Goal: Information Seeking & Learning: Learn about a topic

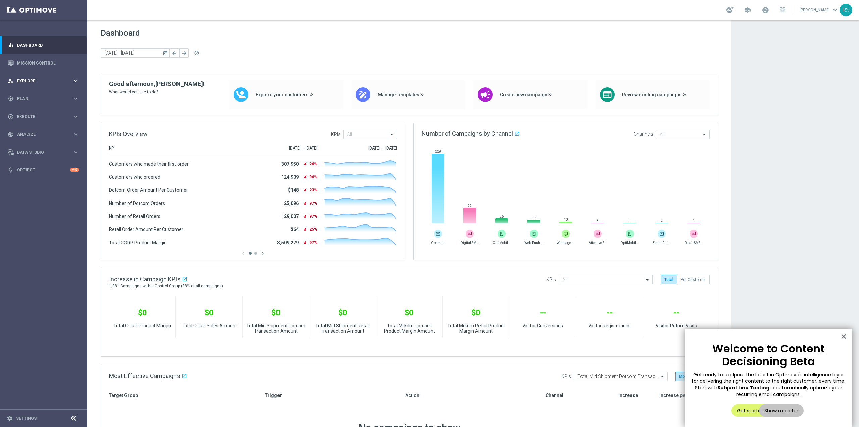
click at [41, 82] on span "Explore" at bounding box center [44, 81] width 55 height 4
click at [37, 96] on link "Customer Explorer" at bounding box center [43, 94] width 52 height 5
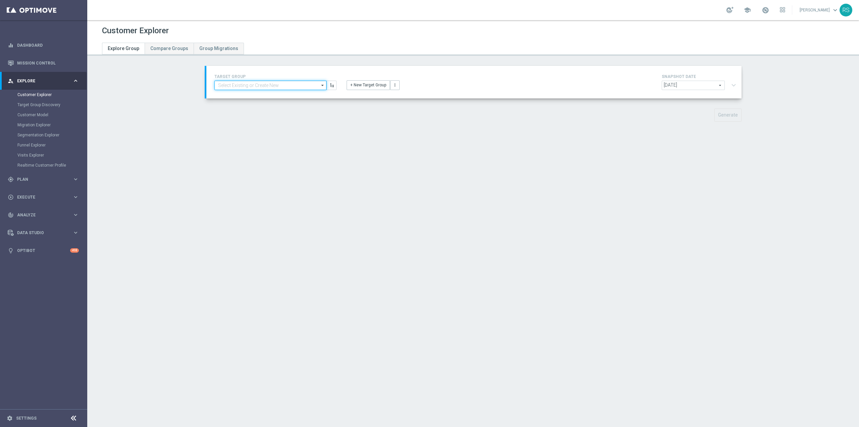
click at [265, 86] on input at bounding box center [270, 85] width 112 height 9
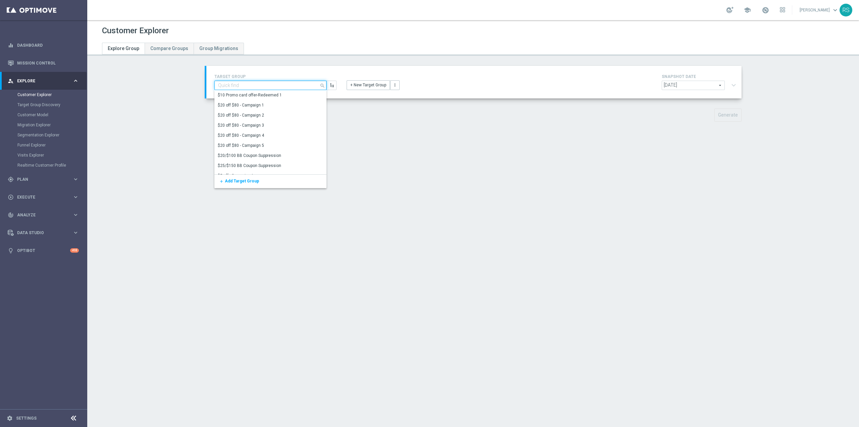
paste input "ER_DC_20240925_CLM_NearingRed"
type input "ER_DC_20240925_CLM_NearingRed"
click at [478, 177] on div "Customer Explorer Explore Group Compare Groups Group Migrations TARGET GROUP ER…" at bounding box center [473, 223] width 772 height 406
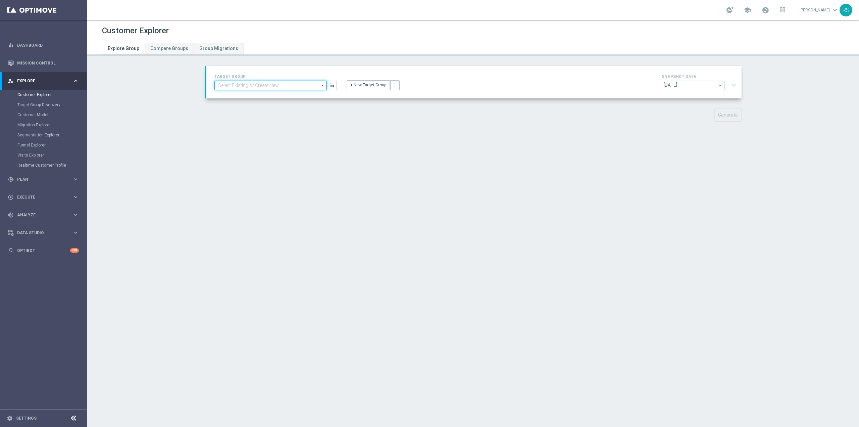
click at [292, 87] on input at bounding box center [270, 85] width 112 height 9
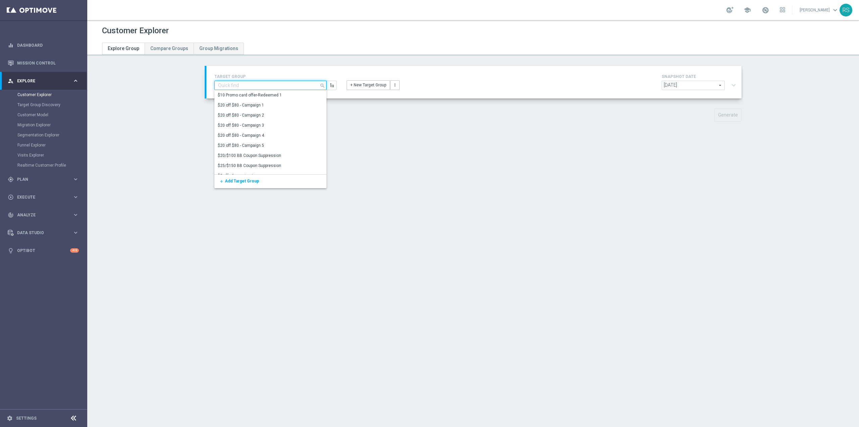
paste input "ER_DC_20240925_CLM_NearingRed"
type input "ER_DC_20240925_CLM_NearingRed"
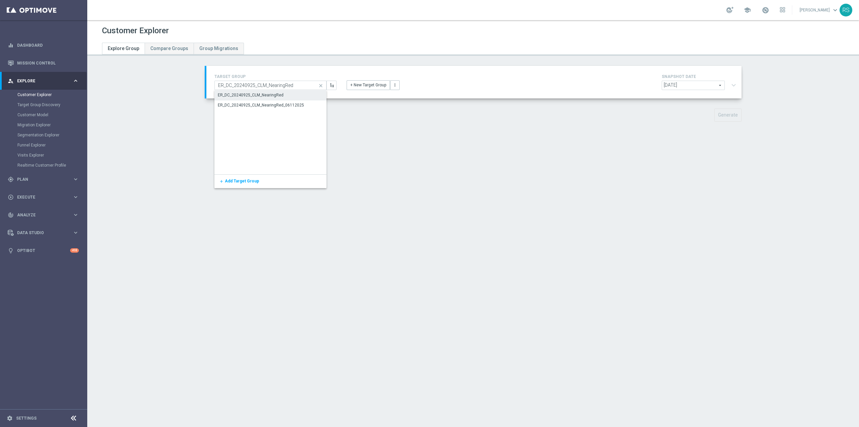
click at [275, 93] on div "ER_DC_20240925_CLM_NearingRed" at bounding box center [251, 95] width 66 height 6
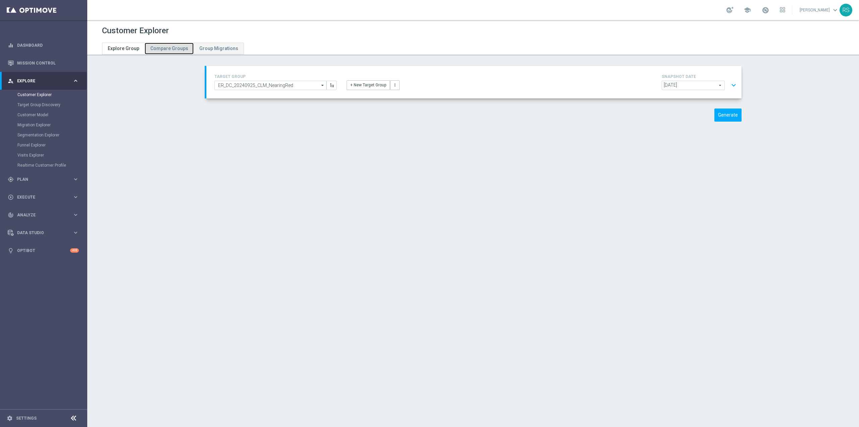
click at [164, 49] on span "Compare Groups" at bounding box center [169, 48] width 38 height 5
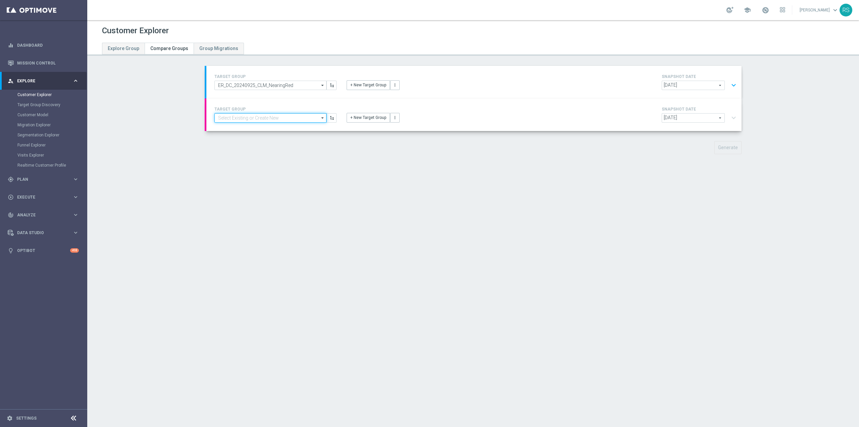
click at [271, 118] on input at bounding box center [270, 117] width 112 height 9
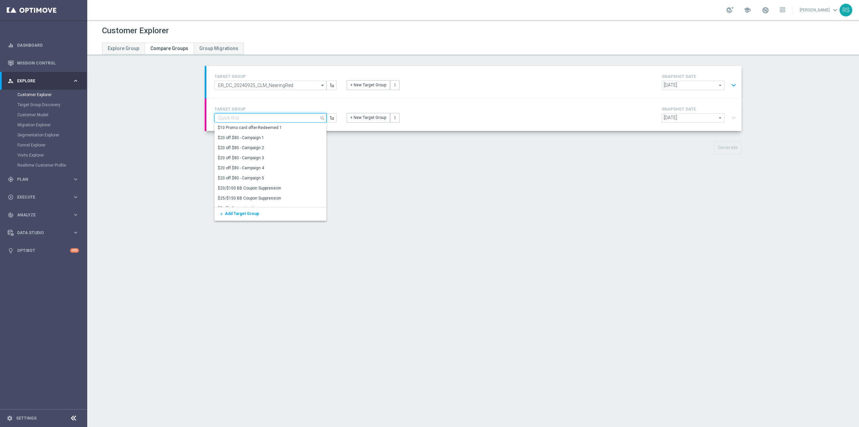
paste input "ER_DC_20240925_CLM_NearingRed"
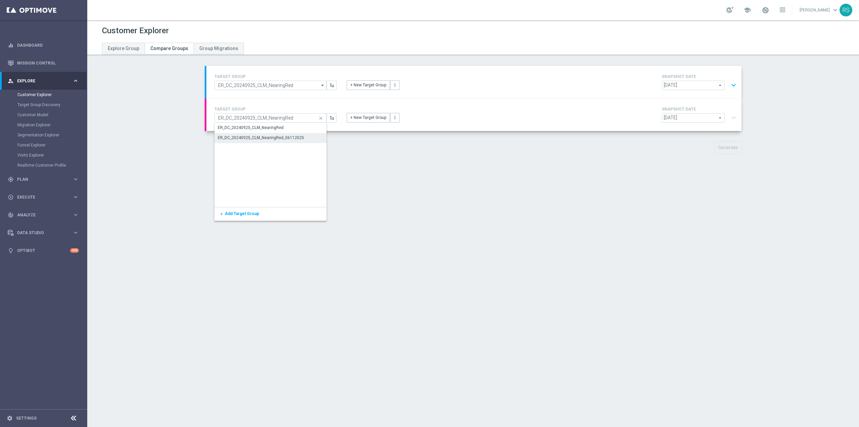
click at [282, 139] on div "ER_DC_20240925_CLM_NearingRed_06112025" at bounding box center [261, 138] width 86 height 6
type input "ER_DC_20240925_CLM_NearingRed_06112025"
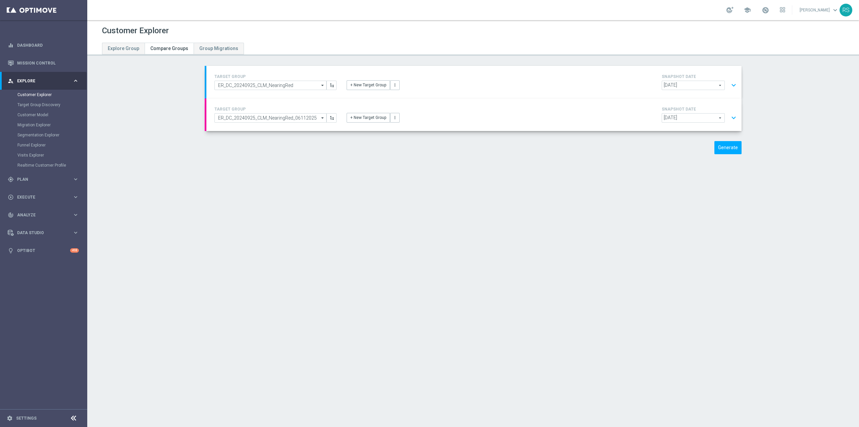
click at [731, 121] on button "expand_more" at bounding box center [734, 117] width 10 height 13
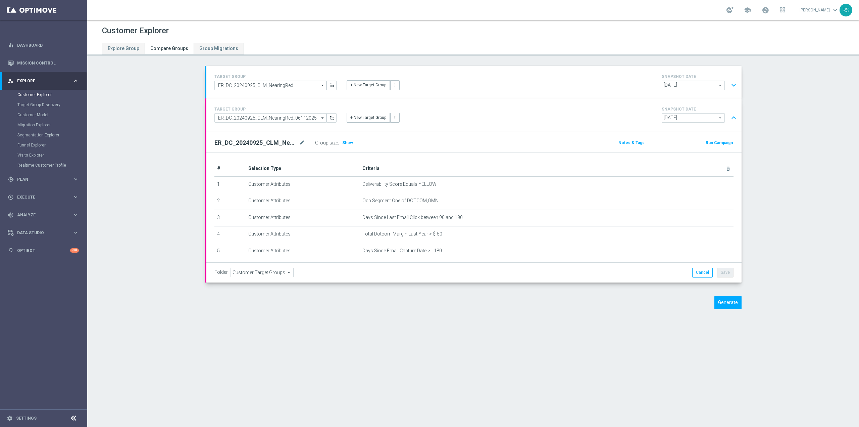
click at [733, 84] on button "expand_more" at bounding box center [734, 85] width 10 height 13
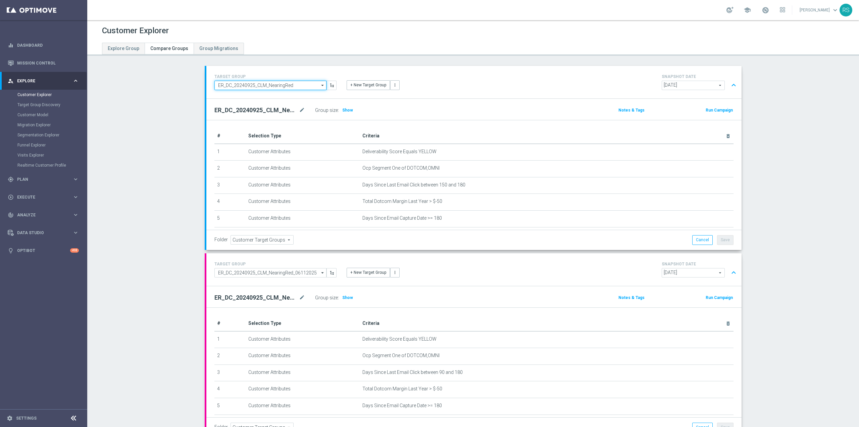
click at [299, 88] on input "ER_DC_20240925_CLM_NearingRed" at bounding box center [270, 85] width 112 height 9
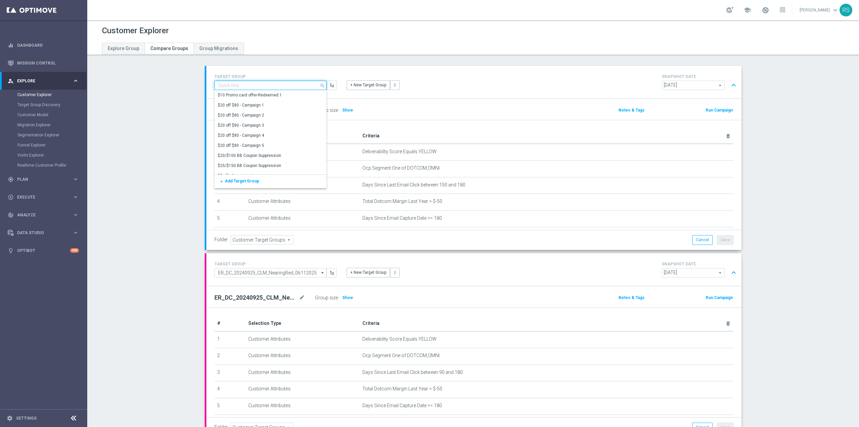
paste input "ER_DC_SOJ_NearingRed"
click at [241, 95] on div "ER_DC_SOJ_NearingRed" at bounding box center [240, 95] width 45 height 6
type input "ER_DC_SOJ_NearingRed"
type input "[PERSON_NAME]"
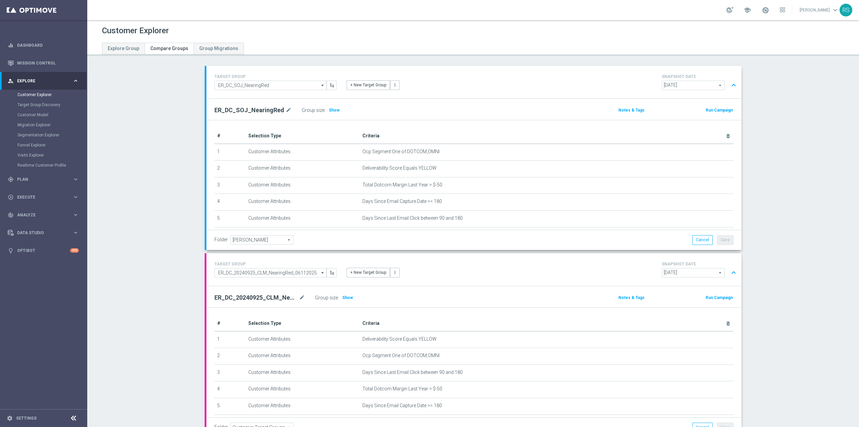
click at [169, 187] on section "TARGET GROUP ER_DC_SOJ_NearingRed ER_DC_SOJ_NearingRed arrow_drop_down Show Sel…" at bounding box center [473, 270] width 772 height 408
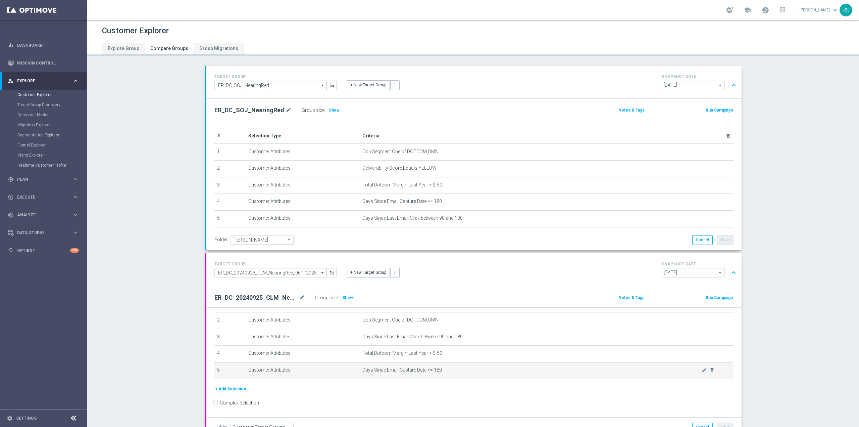
drag, startPoint x: 354, startPoint y: 405, endPoint x: 438, endPoint y: 370, distance: 90.2
click at [438, 370] on tr "5 Customer Attributes Days Since Email Capture Date >= 180 mode_edit delete_for…" at bounding box center [473, 370] width 519 height 17
copy tr "Days Since Email Capture Date >= 180"
click at [206, 350] on div "# Selection Type Criteria delete_forever 1 Customer Attributes Deliverability S…" at bounding box center [473, 346] width 535 height 149
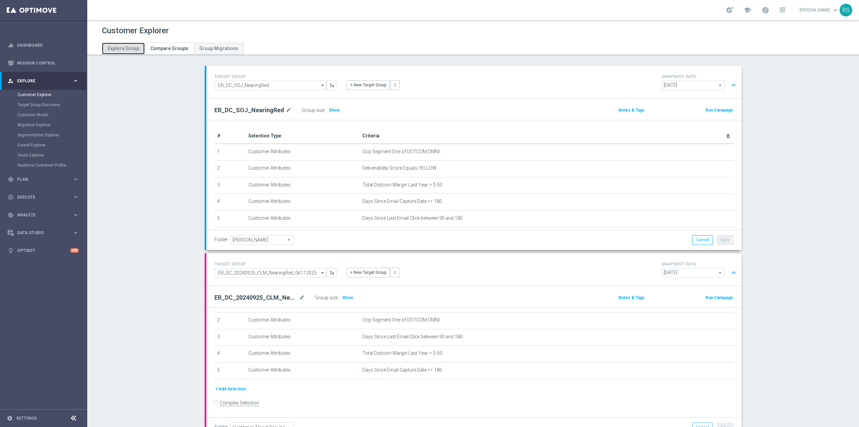
click at [128, 48] on span "Explore Group" at bounding box center [124, 48] width 32 height 5
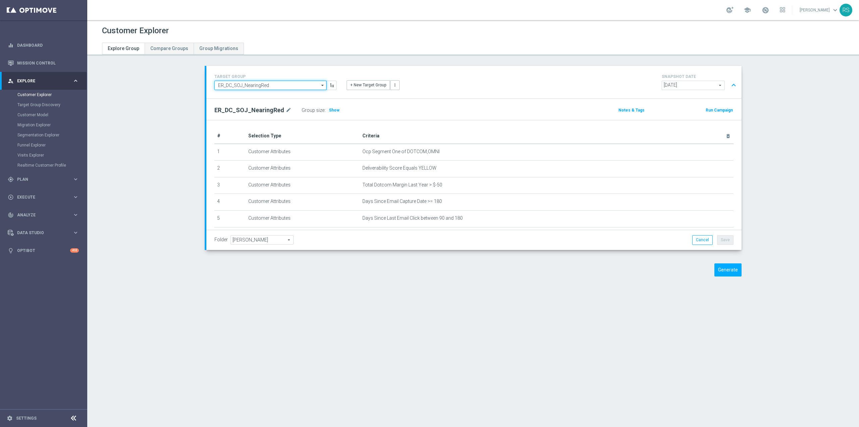
click at [275, 85] on input "ER_DC_SOJ_NearingRed" at bounding box center [270, 85] width 112 height 9
paste input "ER_OMNI_Lifecycle_Reactivation_15off60_V1"
click at [270, 95] on div "ER_OMNI_Lifecycle_Reactivation_15off60_V1" at bounding box center [259, 95] width 83 height 6
type input "ER_OMNI_Lifecycle_Reactivation_15off60_V1"
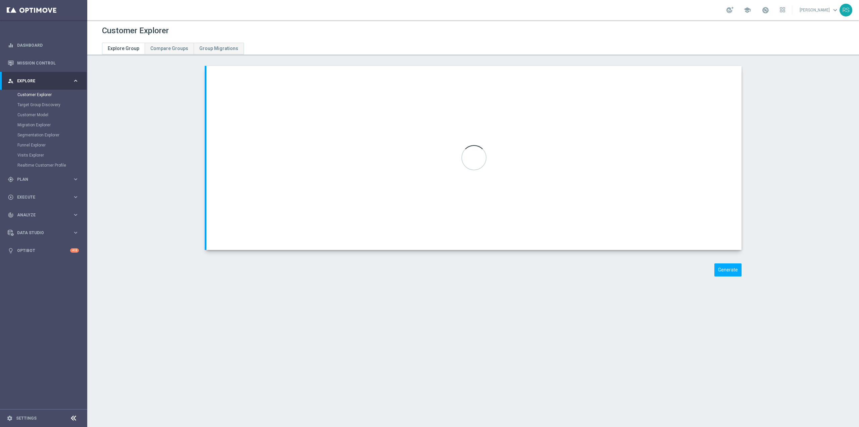
type input "DC_Reactivation"
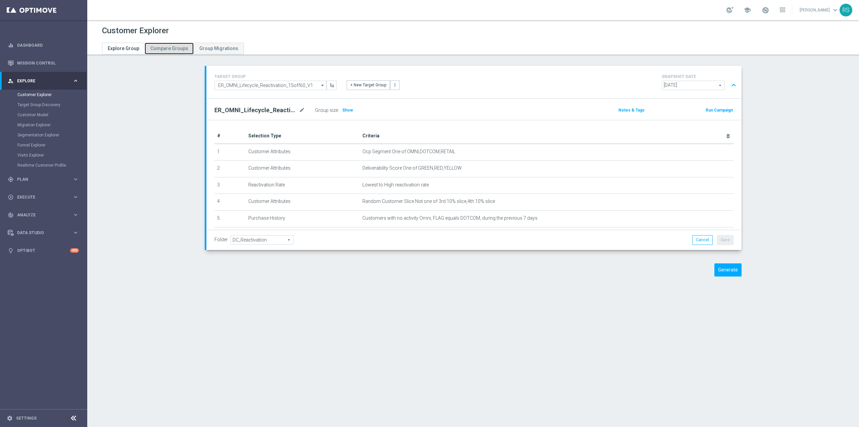
click at [169, 45] on link "Compare Groups" at bounding box center [169, 49] width 49 height 12
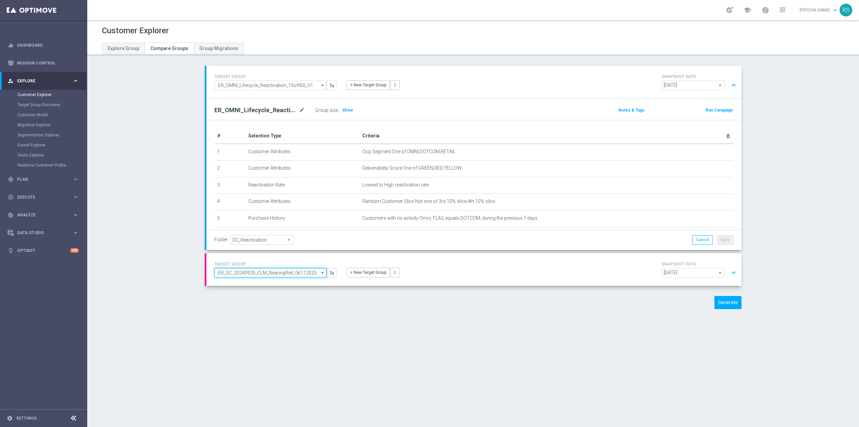
click at [289, 273] on input "ER_DC_20240925_CLM_NearingRed_06112025" at bounding box center [270, 272] width 112 height 9
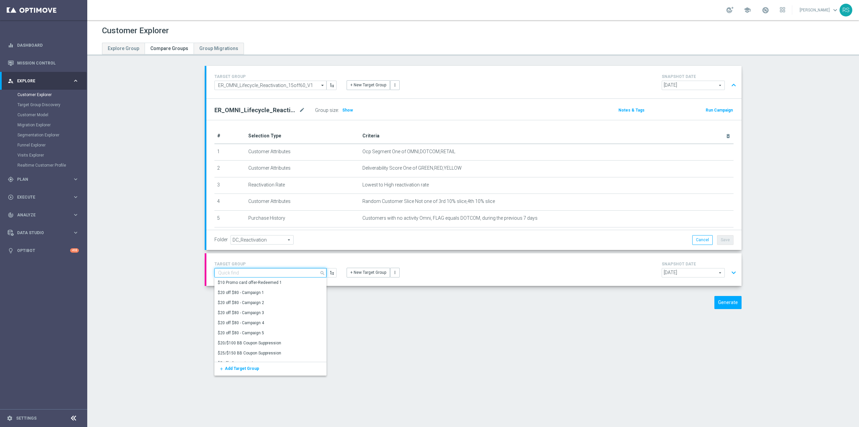
paste input "ER_OMNI_Lifecycle_Reactivation_15off60_V1"
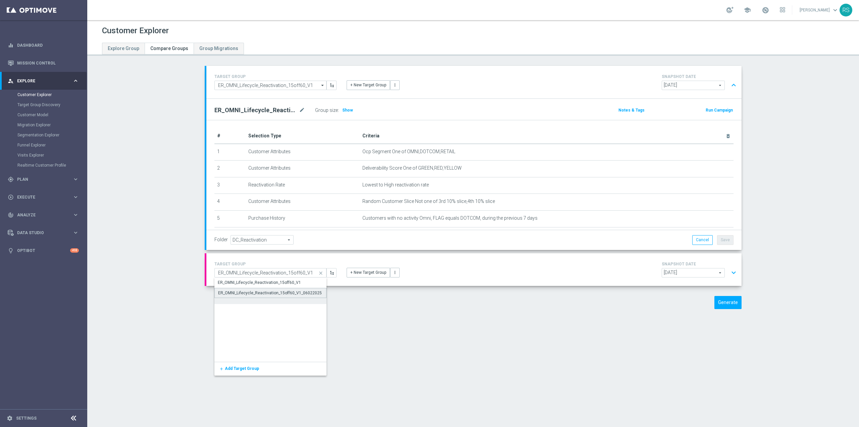
click at [296, 291] on div "ER_OMNI_Lifecycle_Reactivation_15off60_V1_06022025" at bounding box center [270, 293] width 104 height 6
type input "ER_OMNI_Lifecycle_Reactivation_15off60_V1_06022025"
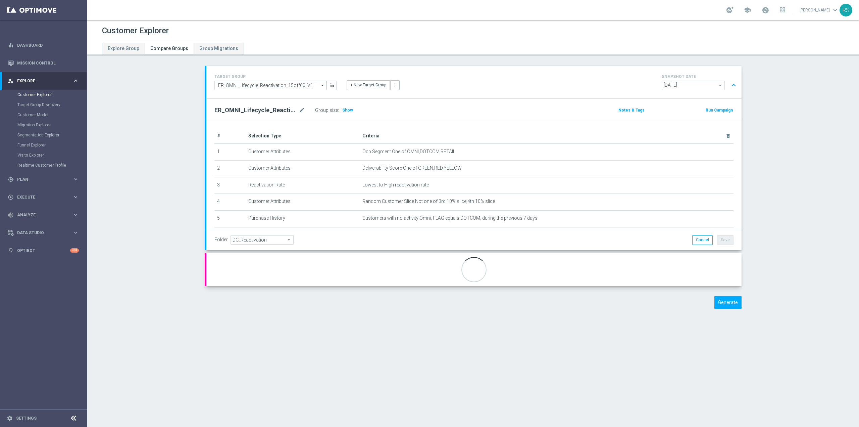
type input "DC_Reactivation"
click at [735, 275] on button "expand_more" at bounding box center [734, 272] width 10 height 13
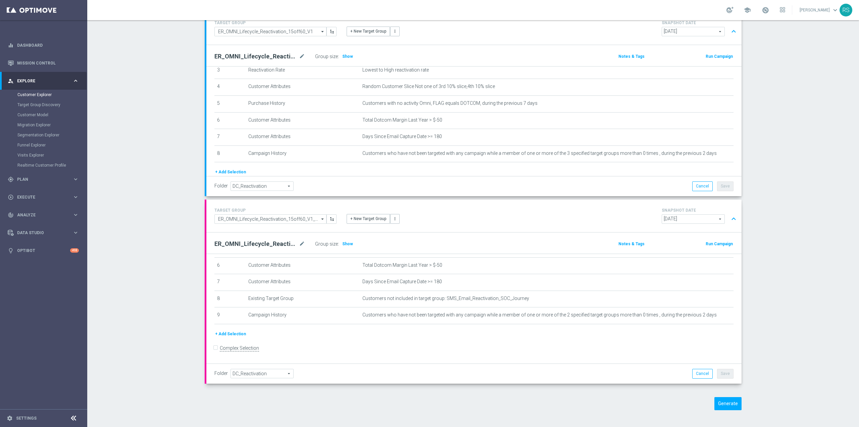
scroll to position [87, 0]
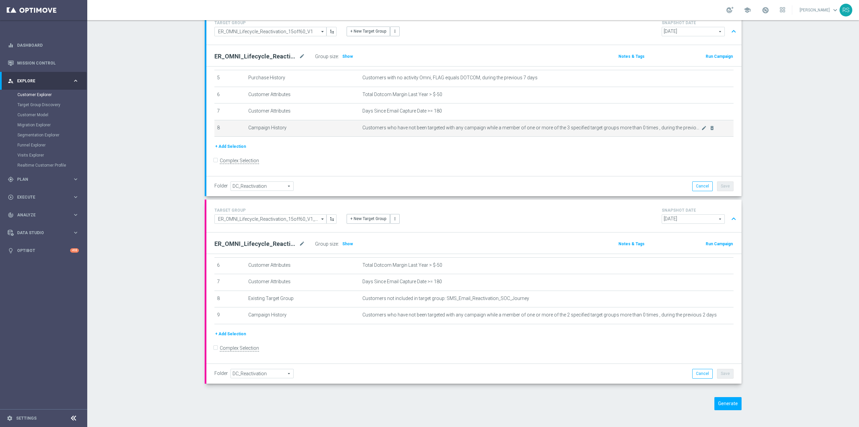
drag, startPoint x: 357, startPoint y: 106, endPoint x: 639, endPoint y: 132, distance: 282.7
click at [639, 132] on tbody "1 Customer Attributes Ocp Segment One of OMNI,DOTCOM,RETAIL mode_edit delete_fo…" at bounding box center [473, 69] width 519 height 133
click at [555, 131] on span "Customers who have not been targeted with any campaign while a member of one or…" at bounding box center [531, 128] width 339 height 6
drag, startPoint x: 356, startPoint y: 131, endPoint x: 723, endPoint y: 129, distance: 367.1
click at [723, 129] on td "Customers who have not been targeted with any campaign while a member of one or…" at bounding box center [547, 128] width 374 height 17
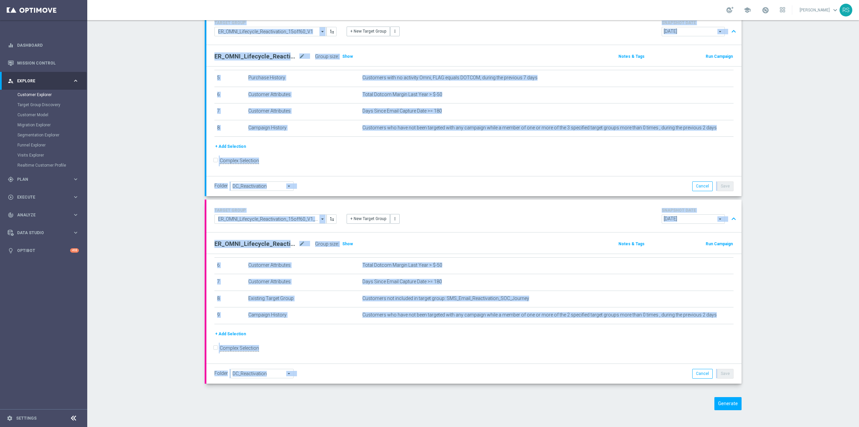
click at [158, 217] on section "TARGET GROUP ER_OMNI_Lifecycle_Reactivation_15off60_V1 ER_OMNI_Lifecycle_Reacti…" at bounding box center [473, 216] width 772 height 408
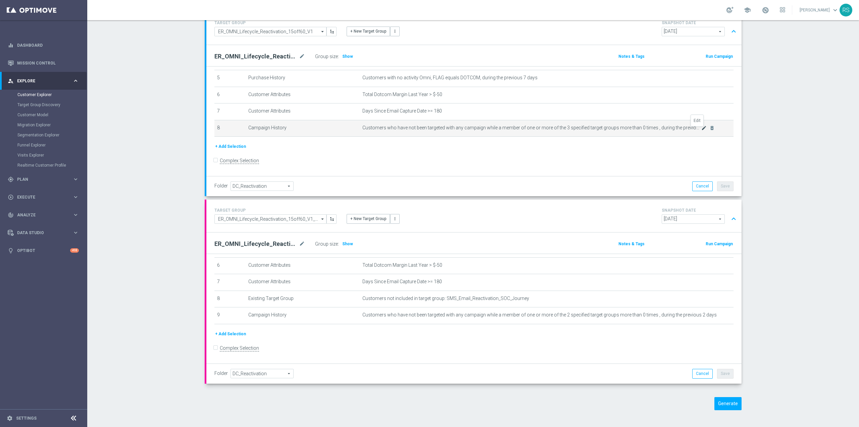
click at [701, 131] on icon "mode_edit" at bounding box center [703, 127] width 5 height 5
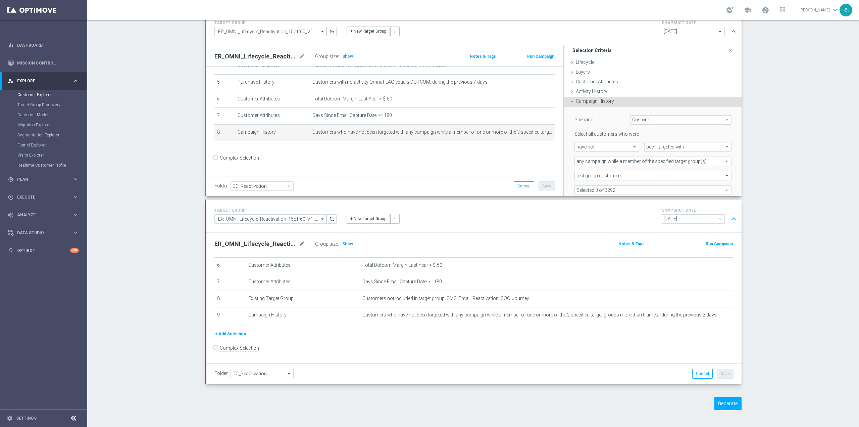
scroll to position [79, 0]
click at [727, 48] on icon "close" at bounding box center [730, 50] width 7 height 9
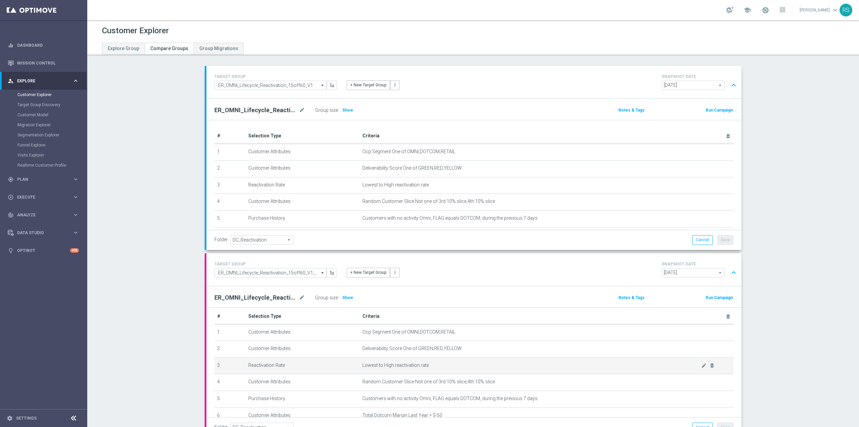
scroll to position [0, 0]
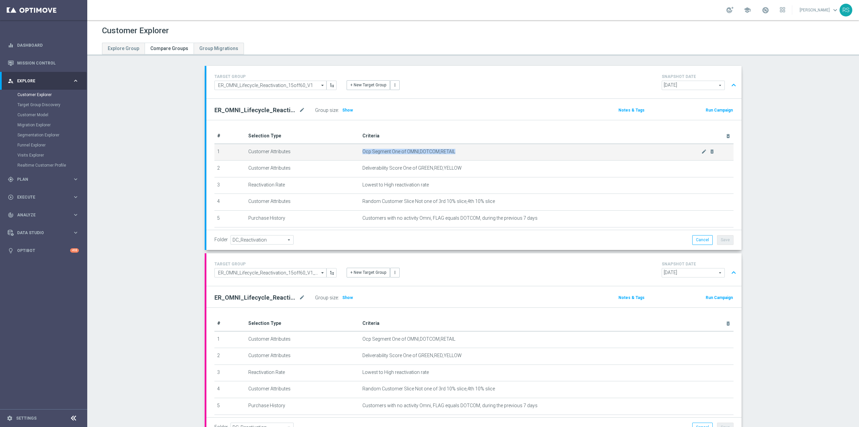
drag, startPoint x: 366, startPoint y: 149, endPoint x: 452, endPoint y: 153, distance: 86.3
click at [452, 153] on td "Ocp Segment One of OMNI,DOTCOM,RETAIL mode_edit delete_forever" at bounding box center [547, 152] width 374 height 17
copy span "Ocp Segment One of OMNI,DOTCOM,RETAIL"
drag, startPoint x: 356, startPoint y: 170, endPoint x: 462, endPoint y: 170, distance: 106.0
click at [462, 170] on td "Deliverability Score One of GREEN,RED,YELLOW mode_edit delete_forever" at bounding box center [547, 168] width 374 height 17
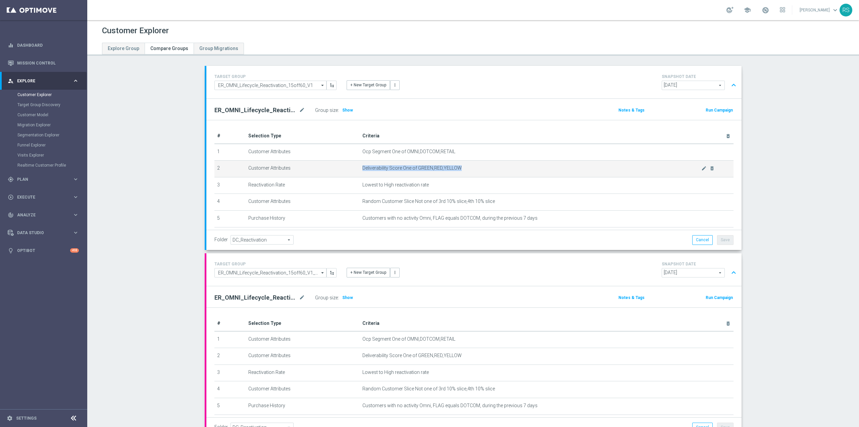
copy span "Deliverability Score One of GREEN,RED,YELLOW"
drag, startPoint x: 359, startPoint y: 187, endPoint x: 412, endPoint y: 184, distance: 53.4
click at [434, 183] on span "Lowest to High reactivation rate" at bounding box center [531, 185] width 339 height 6
copy span "Lowest to High reactivation rate"
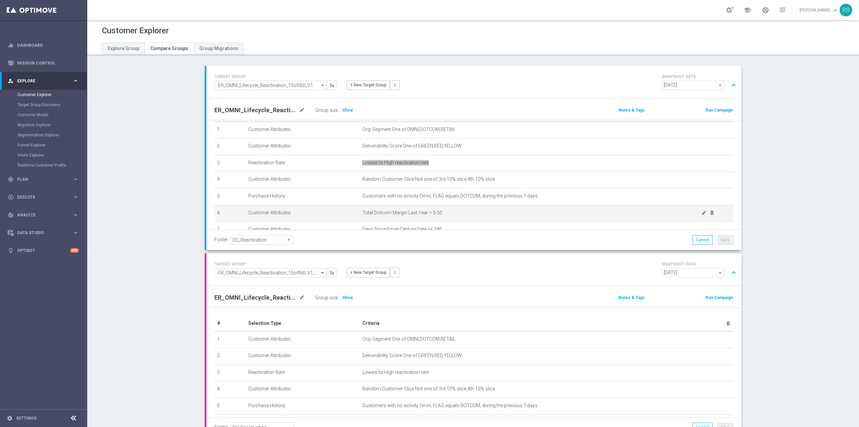
scroll to position [34, 0]
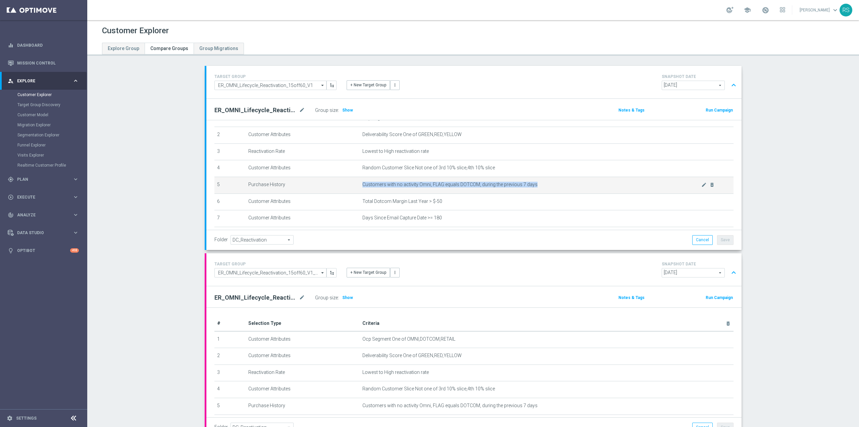
drag, startPoint x: 358, startPoint y: 185, endPoint x: 541, endPoint y: 188, distance: 182.6
click at [541, 188] on td "Customers with no activity Omni, FLAG equals DOTCOM, during the previous 7 days…" at bounding box center [547, 185] width 374 height 17
copy span "Customers with no activity Omni, FLAG equals DOTCOM, during the previous 7 days"
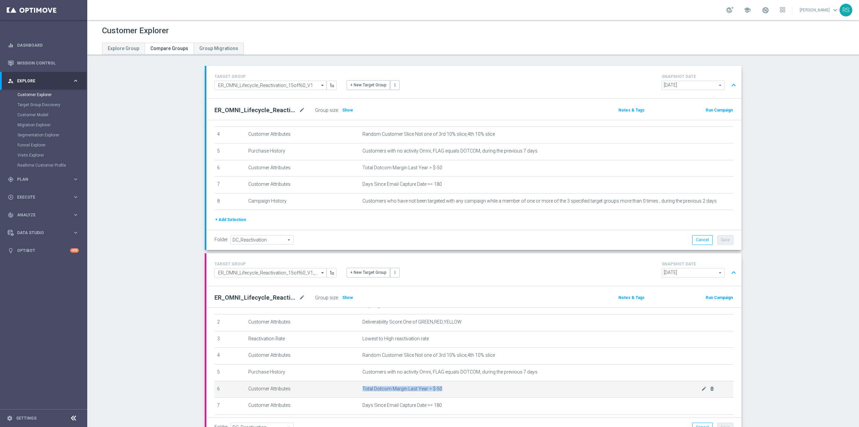
drag, startPoint x: 364, startPoint y: 391, endPoint x: 466, endPoint y: 393, distance: 102.4
click at [466, 393] on td "Total Dotcom Margin Last Year > $-50 mode_edit delete_forever" at bounding box center [547, 389] width 374 height 17
copy span "Total Dotcom Margin Last Year > $-50"
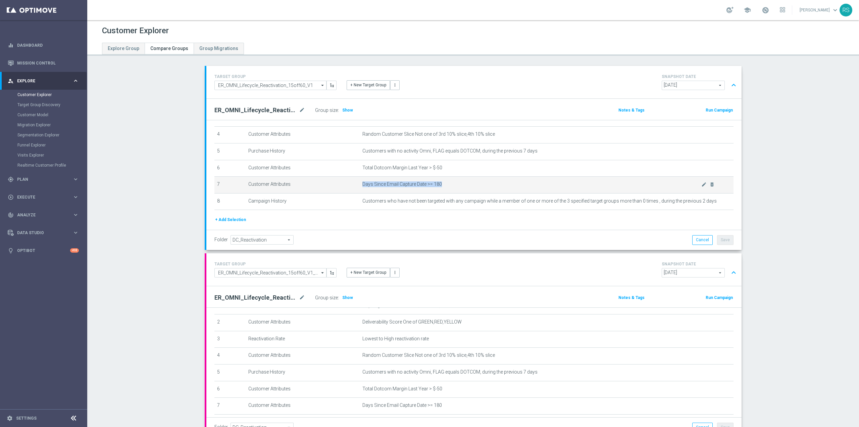
drag, startPoint x: 356, startPoint y: 185, endPoint x: 480, endPoint y: 188, distance: 123.2
click at [480, 188] on td "Days Since Email Capture Date >= 180 mode_edit delete_forever" at bounding box center [547, 185] width 374 height 17
copy span "Days Since Email Capture Date >= 180"
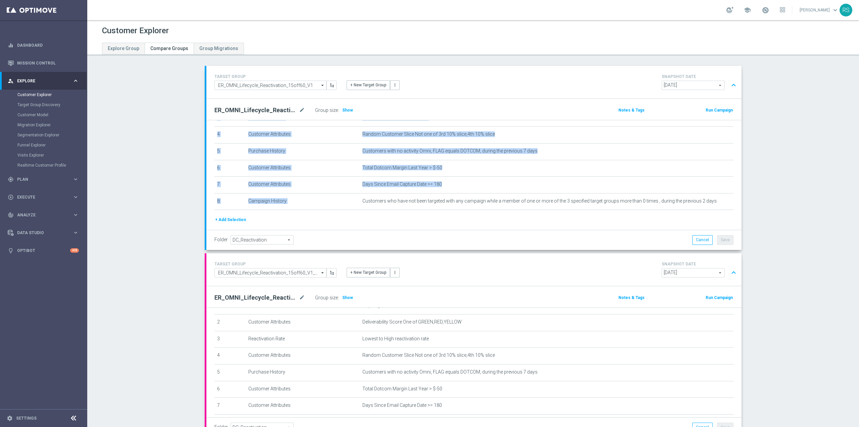
drag, startPoint x: 358, startPoint y: 203, endPoint x: 733, endPoint y: 210, distance: 374.6
click at [733, 210] on div "# Selection Type Criteria delete_forever 1 Customer Attributes Ocp Segment One …" at bounding box center [473, 152] width 535 height 199
copy table "# Selection Type Criteria delete_forever 1 Customer Attributes Ocp Segment One …"
click at [143, 234] on section "TARGET GROUP ER_OMNI_Lifecycle_Reactivation_15off60_V1 ER_OMNI_Lifecycle_Reacti…" at bounding box center [473, 270] width 772 height 408
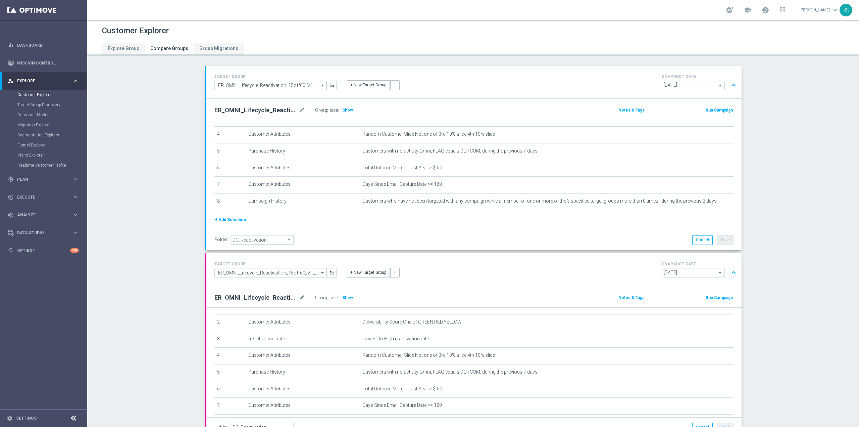
click at [150, 251] on section "TARGET GROUP ER_OMNI_Lifecycle_Reactivation_15off60_V1 ER_OMNI_Lifecycle_Reacti…" at bounding box center [473, 270] width 772 height 408
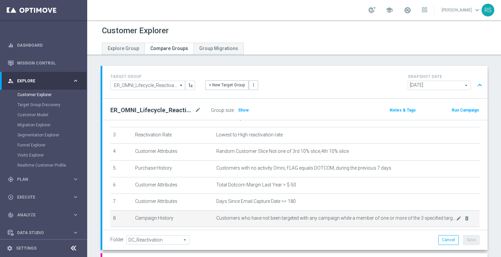
scroll to position [50, 0]
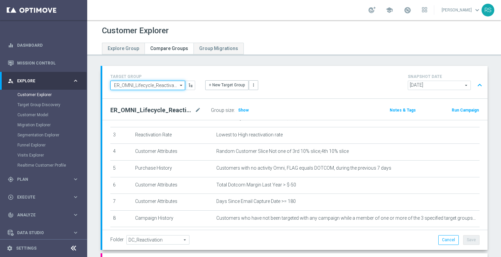
click at [165, 88] on input "ER_OMNI_Lifecycle_Reactivation_15off60_V1" at bounding box center [147, 85] width 75 height 9
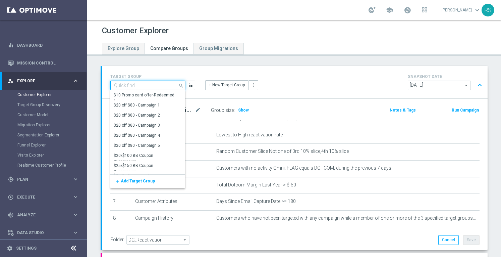
click at [165, 88] on input at bounding box center [147, 85] width 75 height 9
